Goal: Transaction & Acquisition: Subscribe to service/newsletter

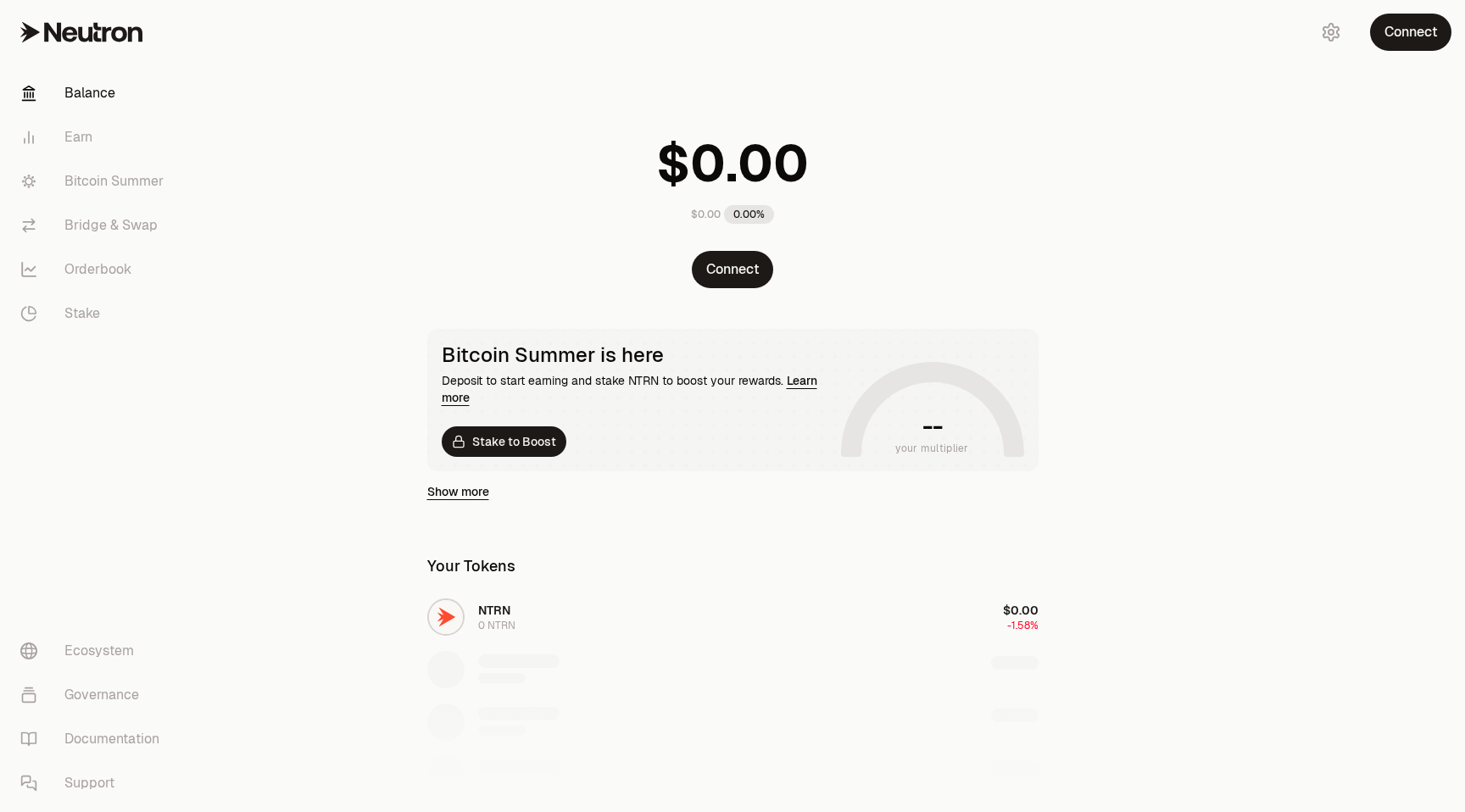
scroll to position [225, 0]
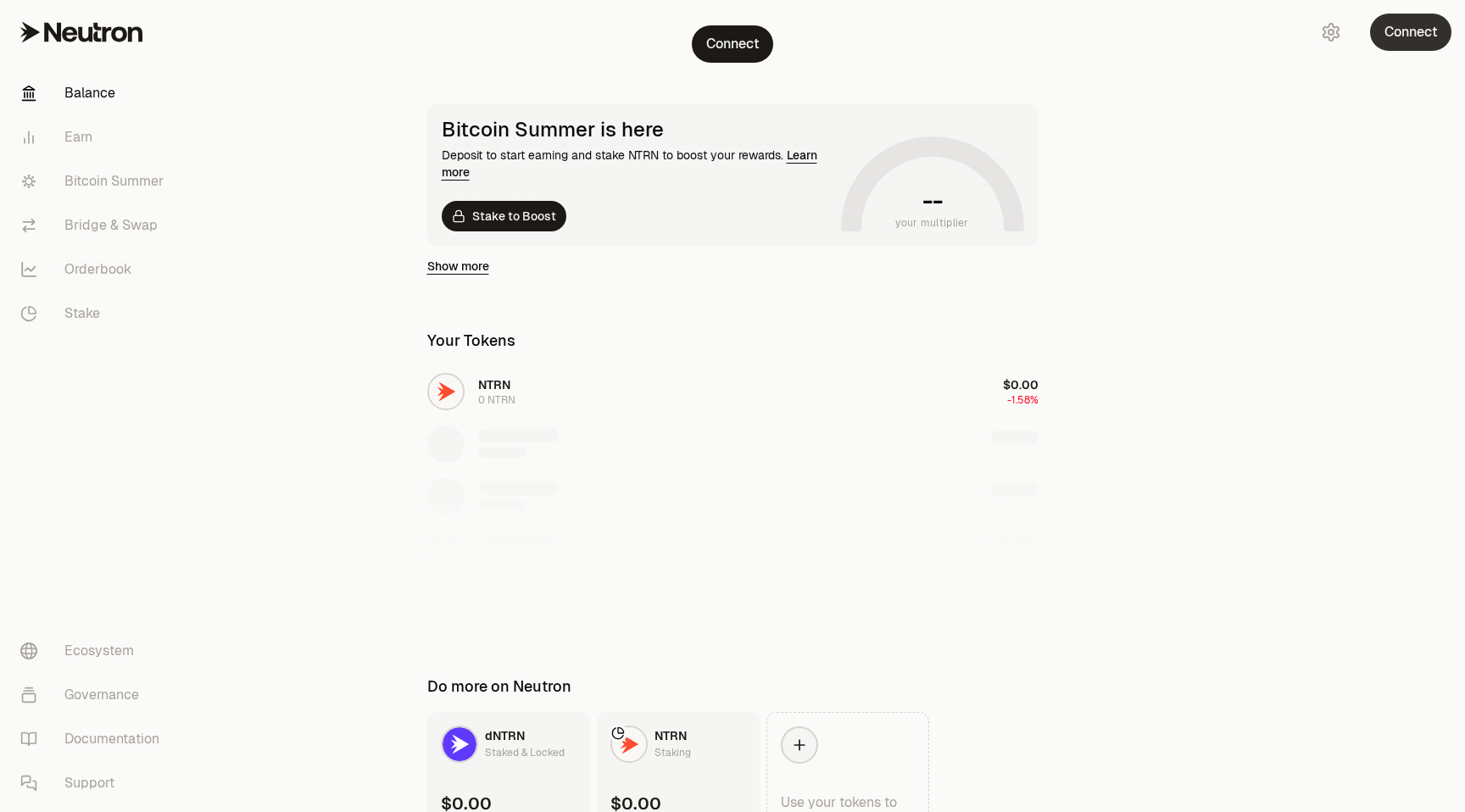
click at [1401, 38] on button "Connect" at bounding box center [1410, 32] width 82 height 37
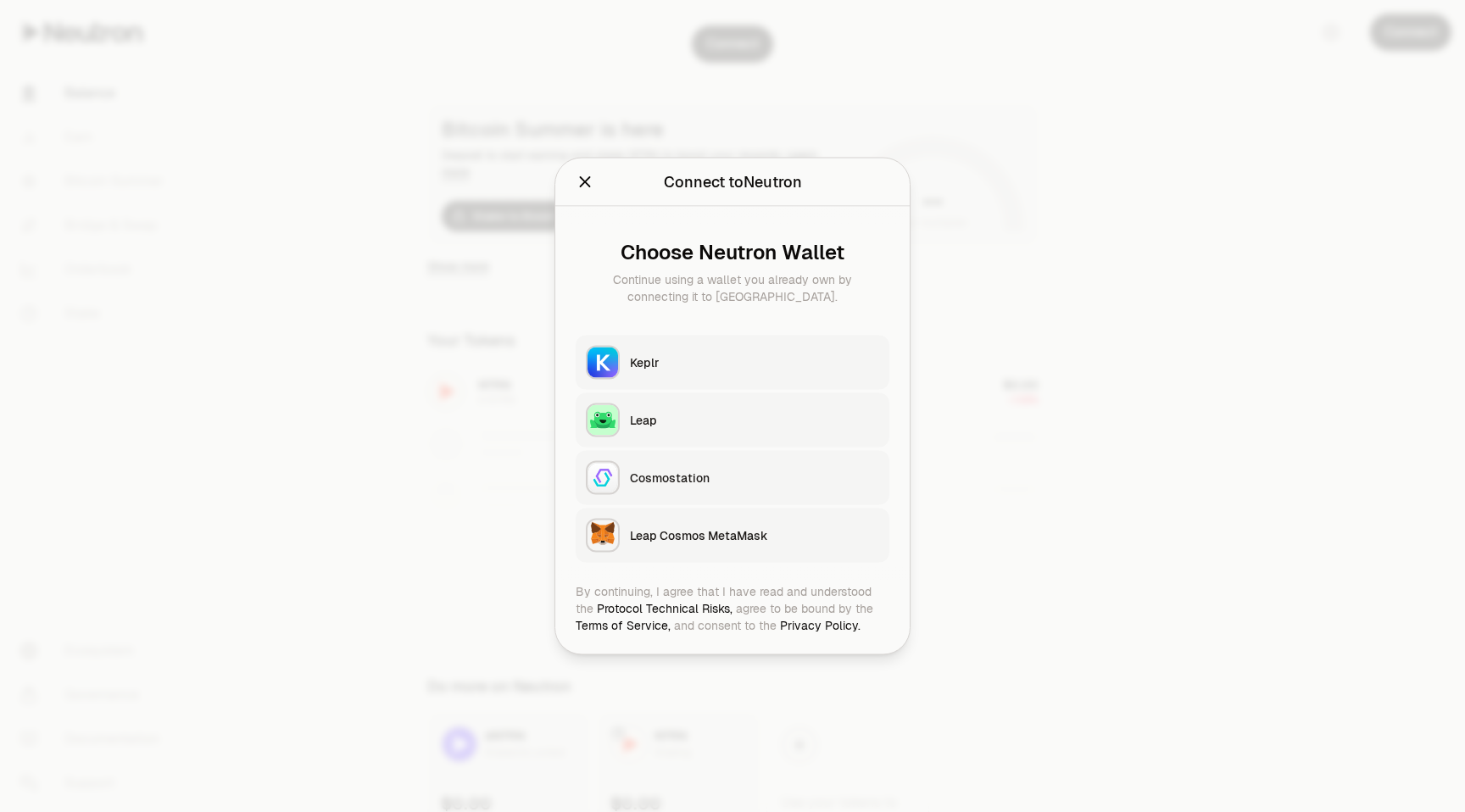
click at [774, 361] on div "Keplr" at bounding box center [755, 363] width 249 height 17
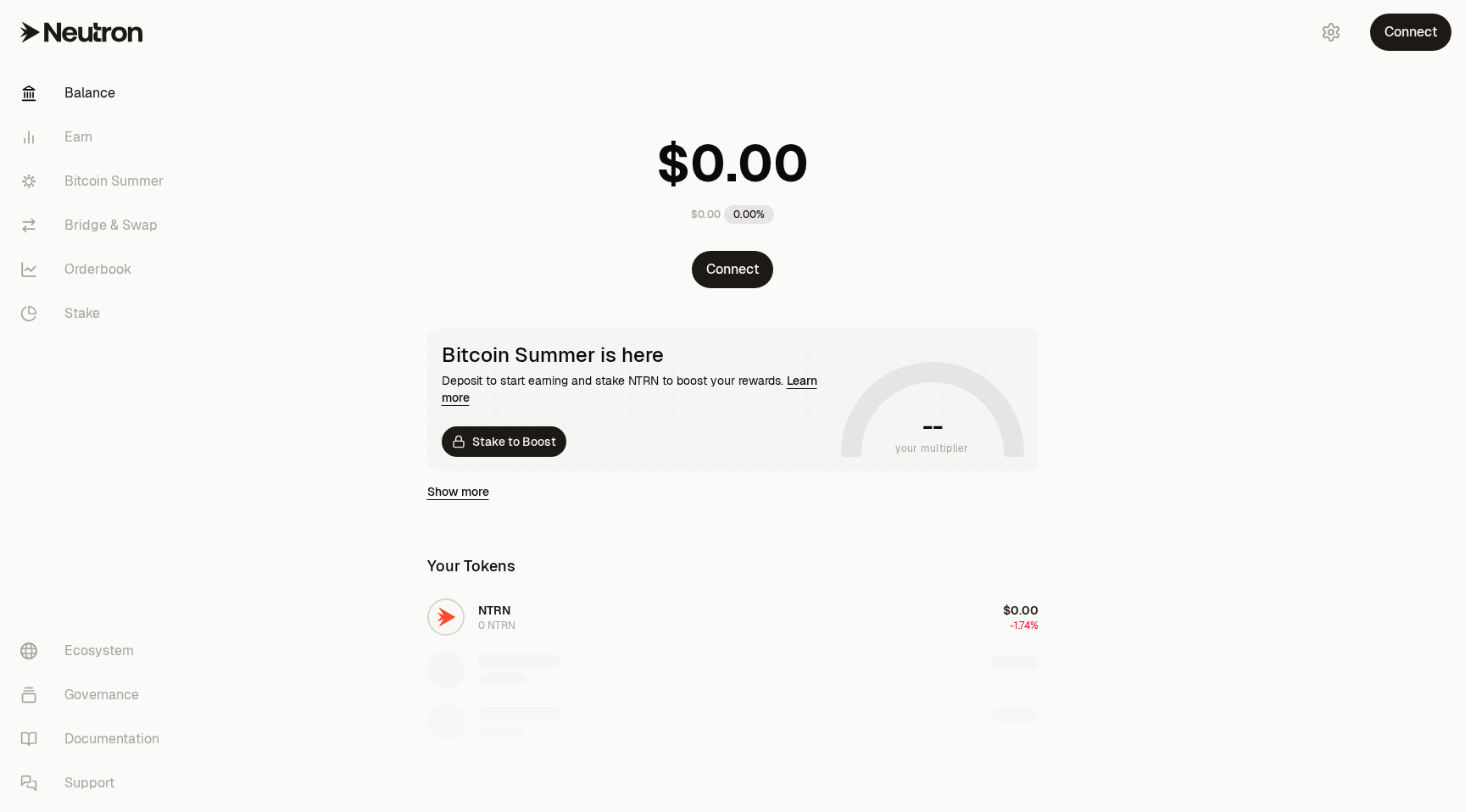
scroll to position [225, 0]
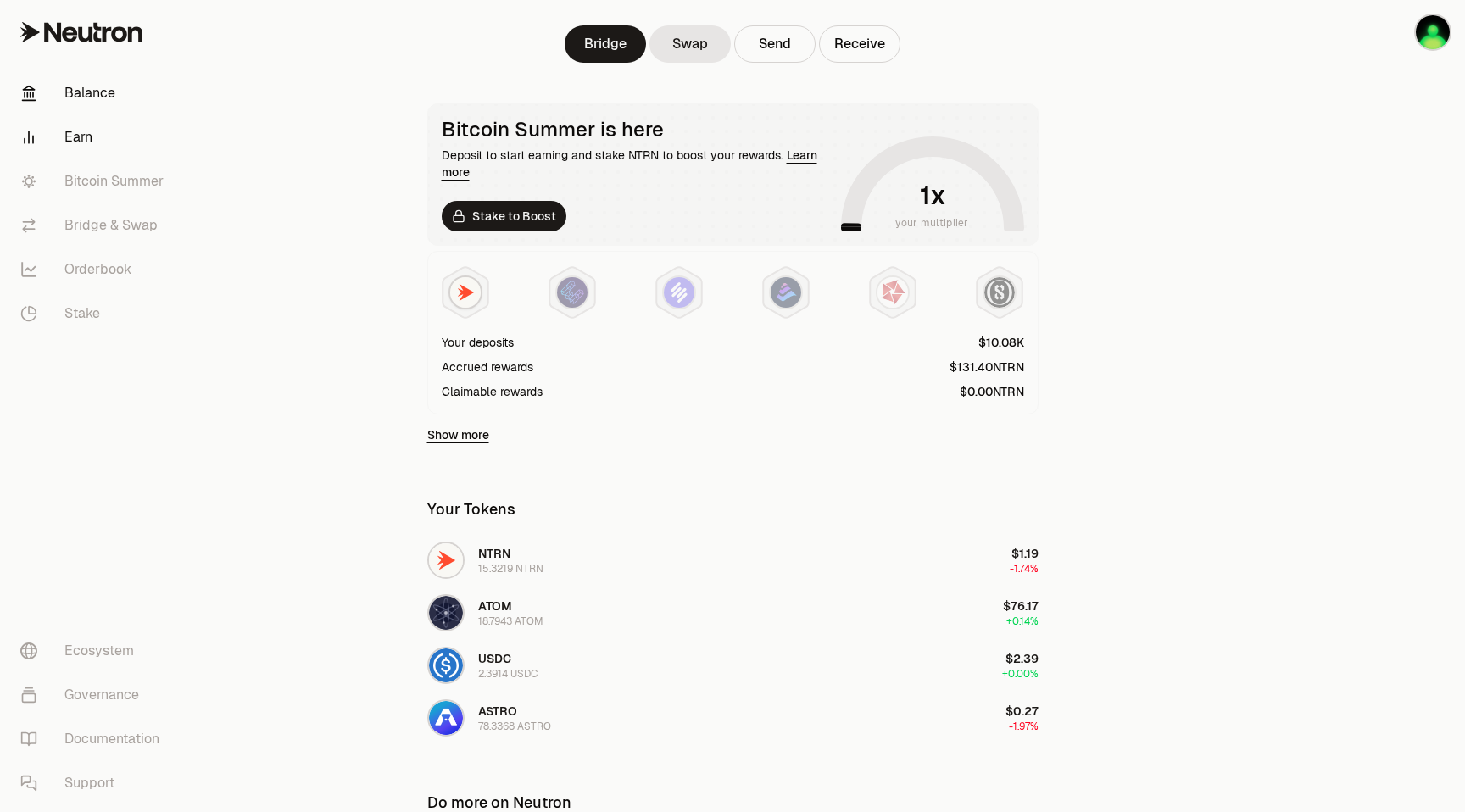
click at [83, 137] on link "Earn" at bounding box center [95, 137] width 176 height 44
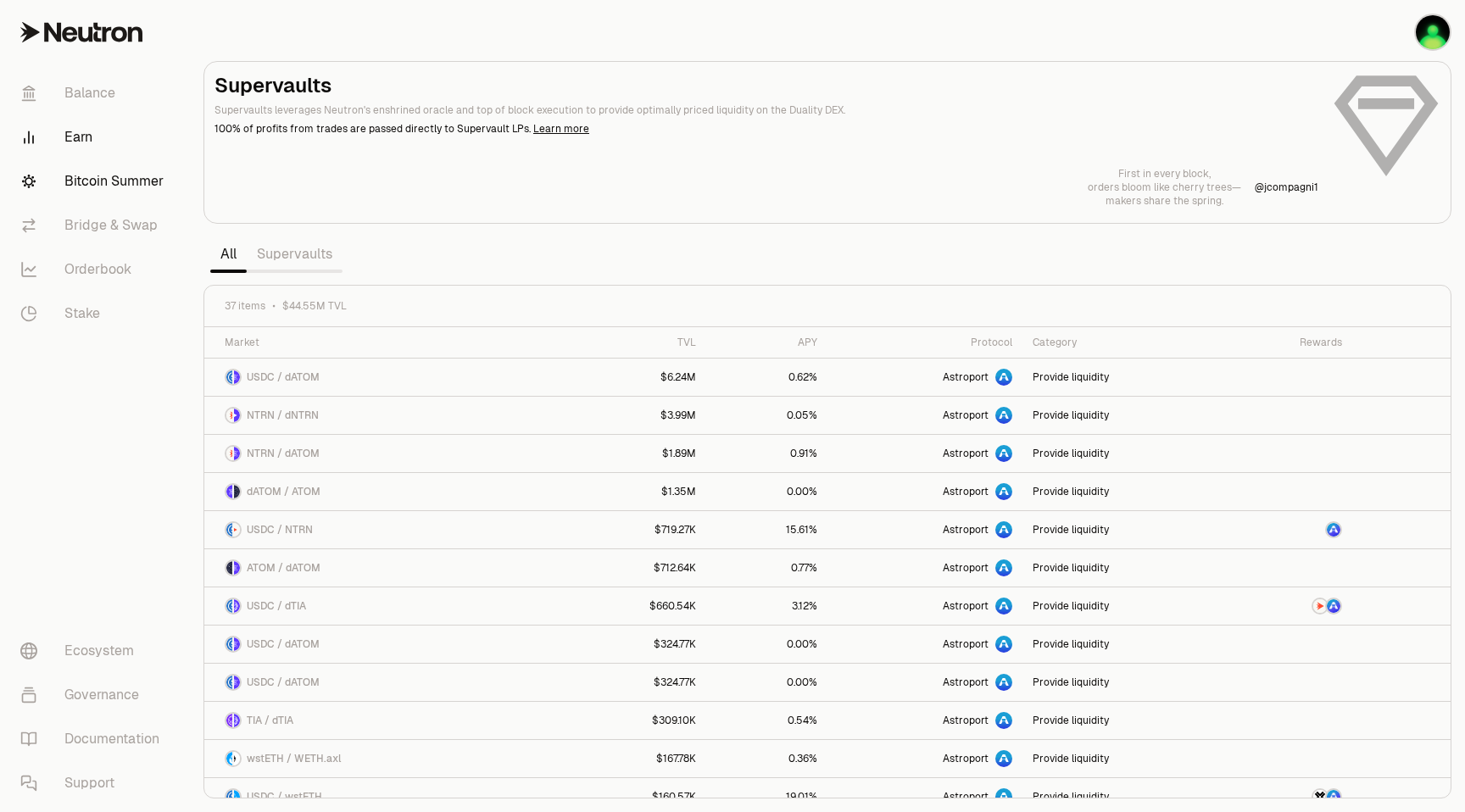
click at [86, 175] on link "Bitcoin Summer" at bounding box center [95, 180] width 176 height 44
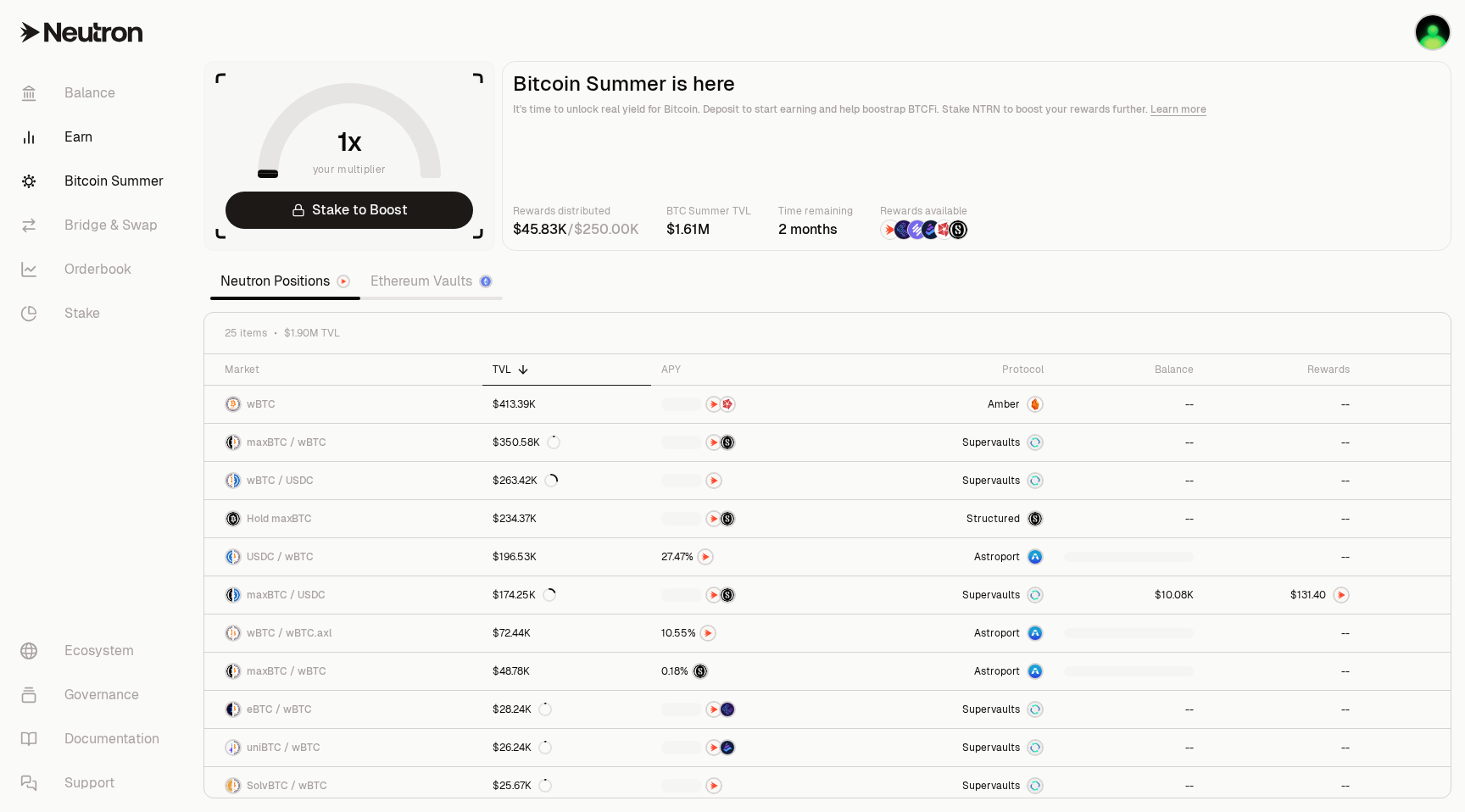
click at [95, 144] on link "Earn" at bounding box center [95, 137] width 176 height 44
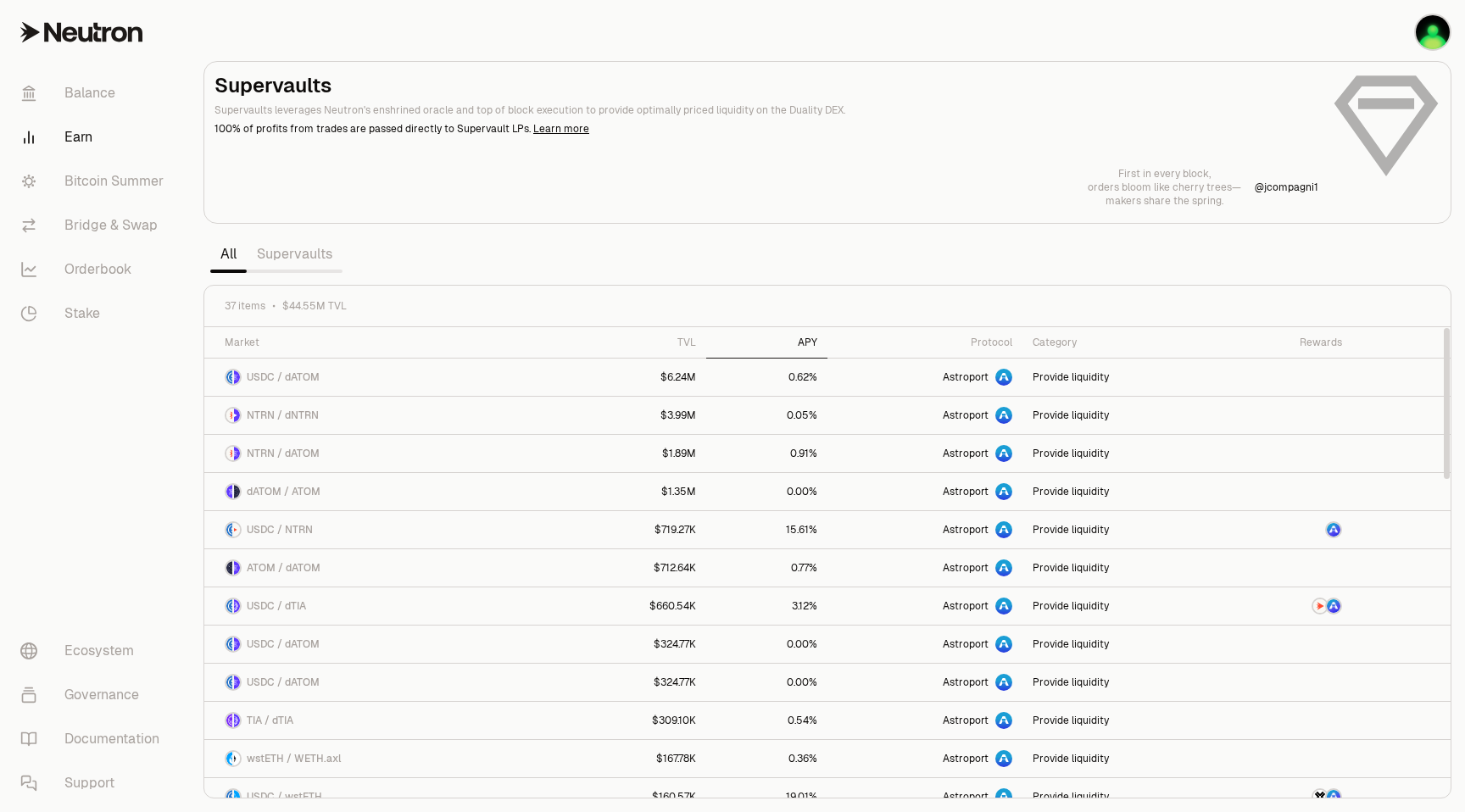
click at [798, 335] on div "APY" at bounding box center [766, 342] width 101 height 14
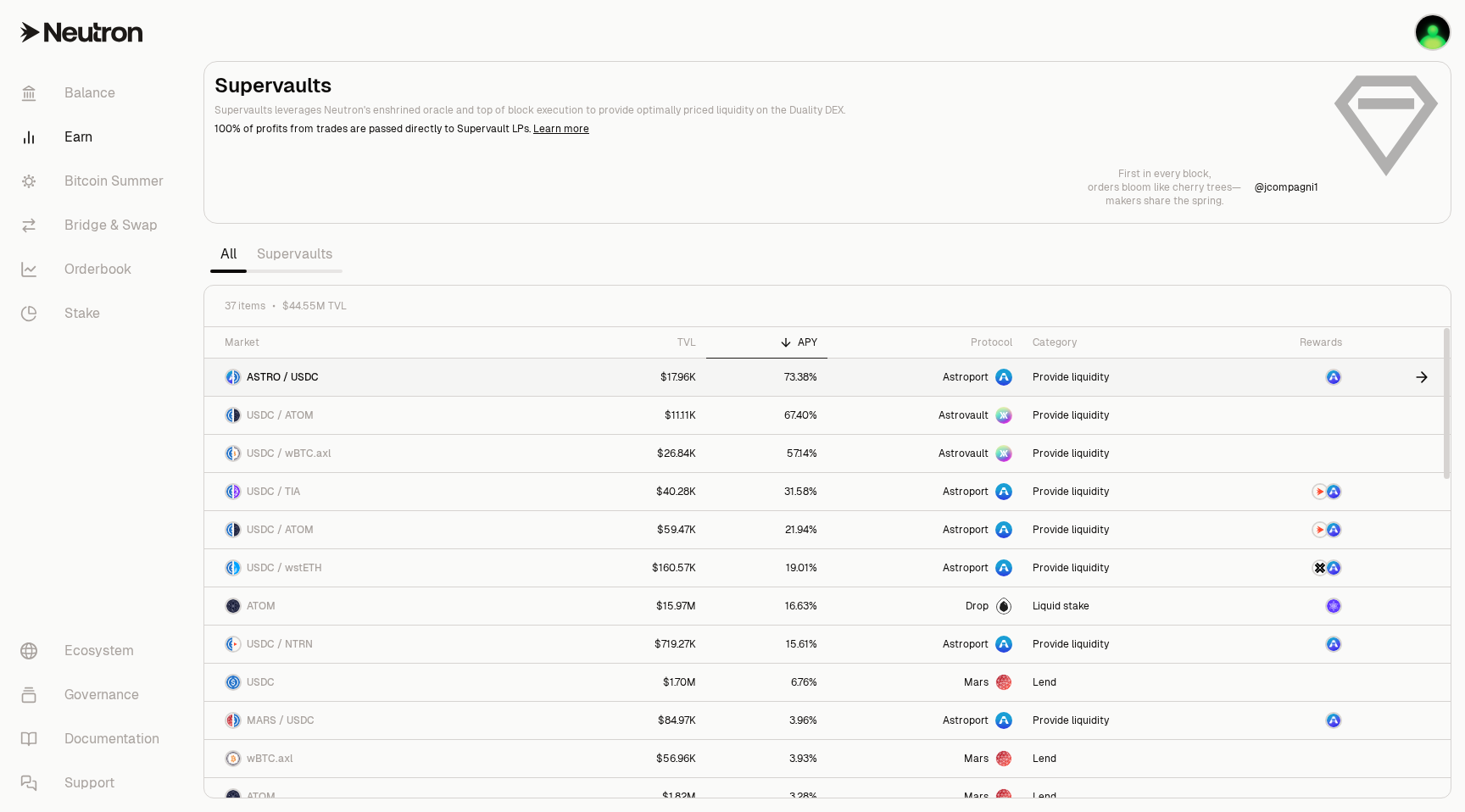
click at [775, 377] on link "73.38%" at bounding box center [766, 376] width 121 height 37
